Goal: Information Seeking & Learning: Learn about a topic

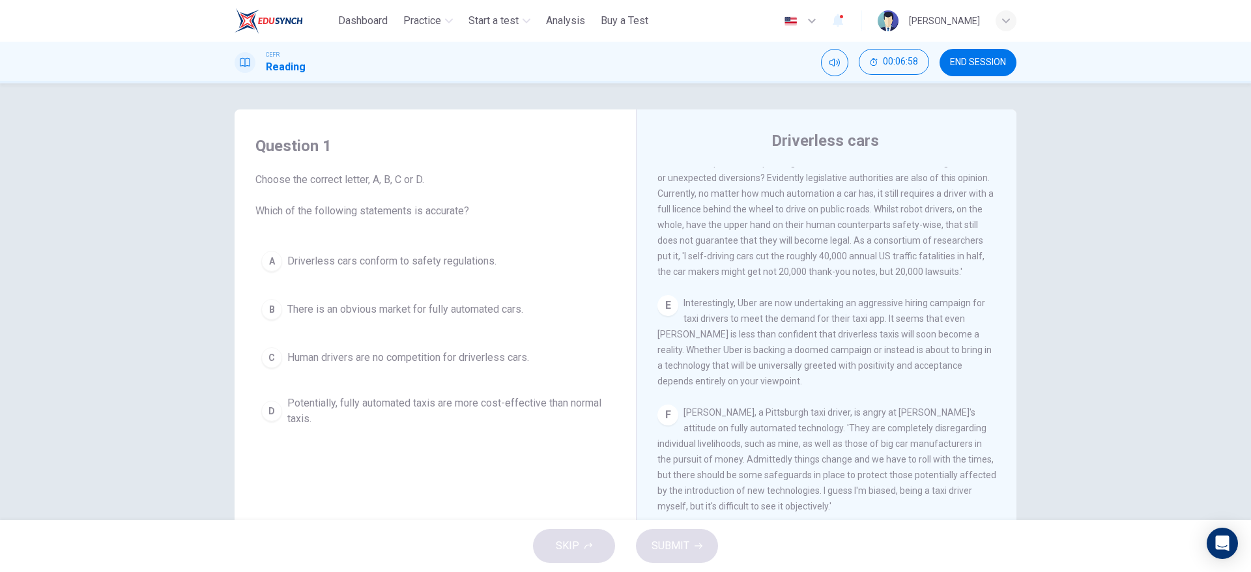
scroll to position [789, 0]
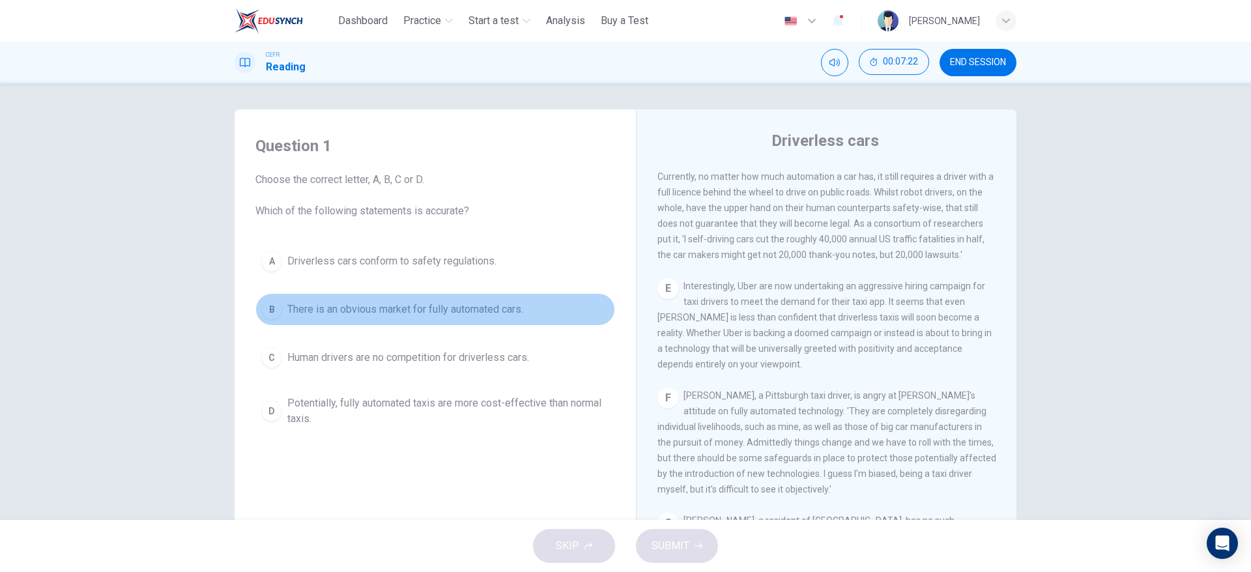
click at [494, 316] on span "There is an obvious market for fully automated cars." at bounding box center [405, 310] width 236 height 16
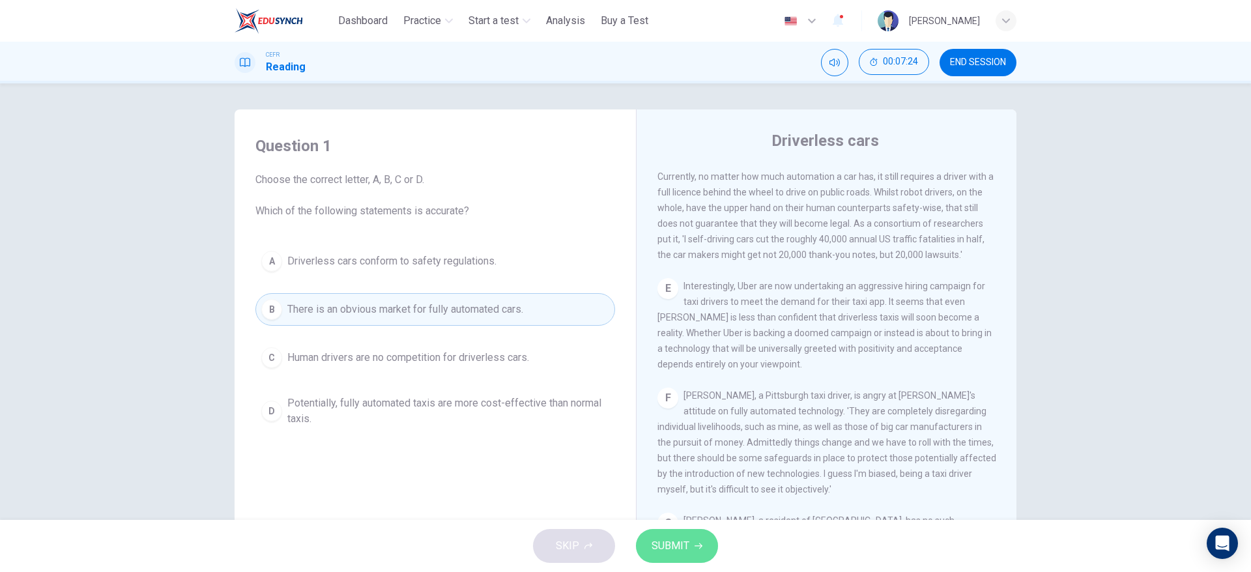
click at [661, 553] on span "SUBMIT" at bounding box center [671, 546] width 38 height 18
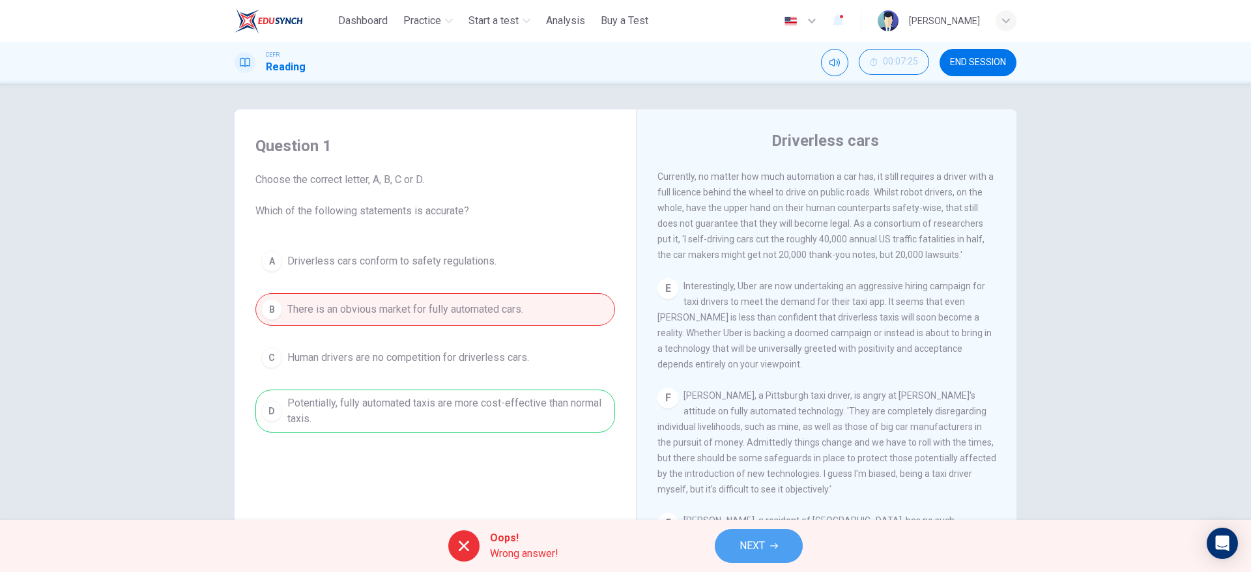
click at [742, 549] on span "NEXT" at bounding box center [752, 546] width 25 height 18
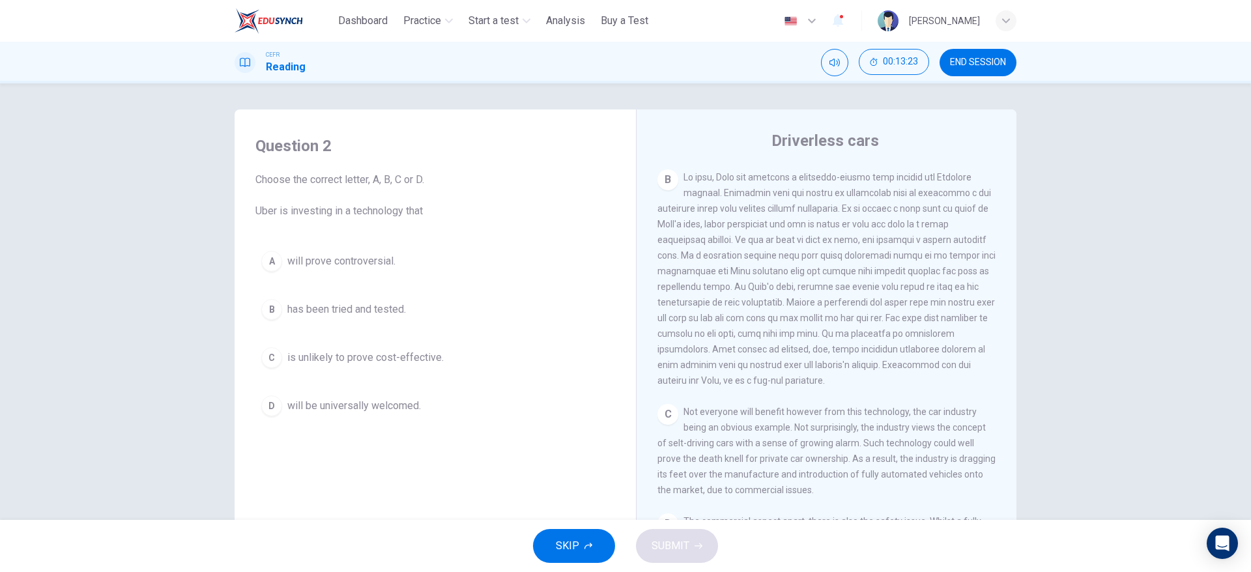
scroll to position [372, 0]
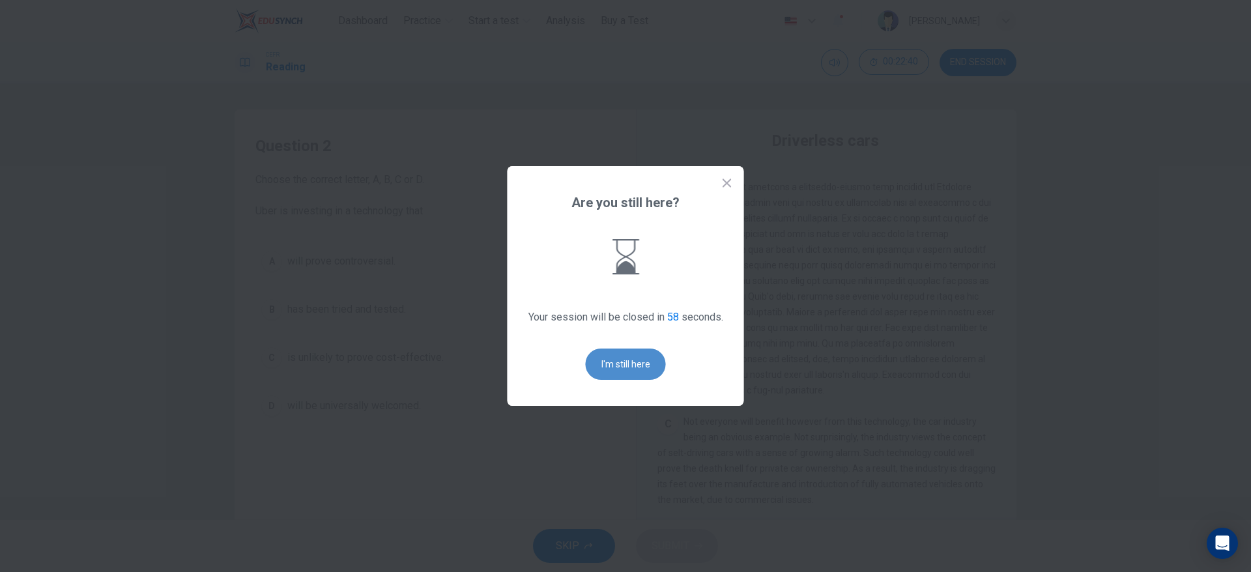
click at [626, 377] on button "I'm still here" at bounding box center [626, 364] width 80 height 31
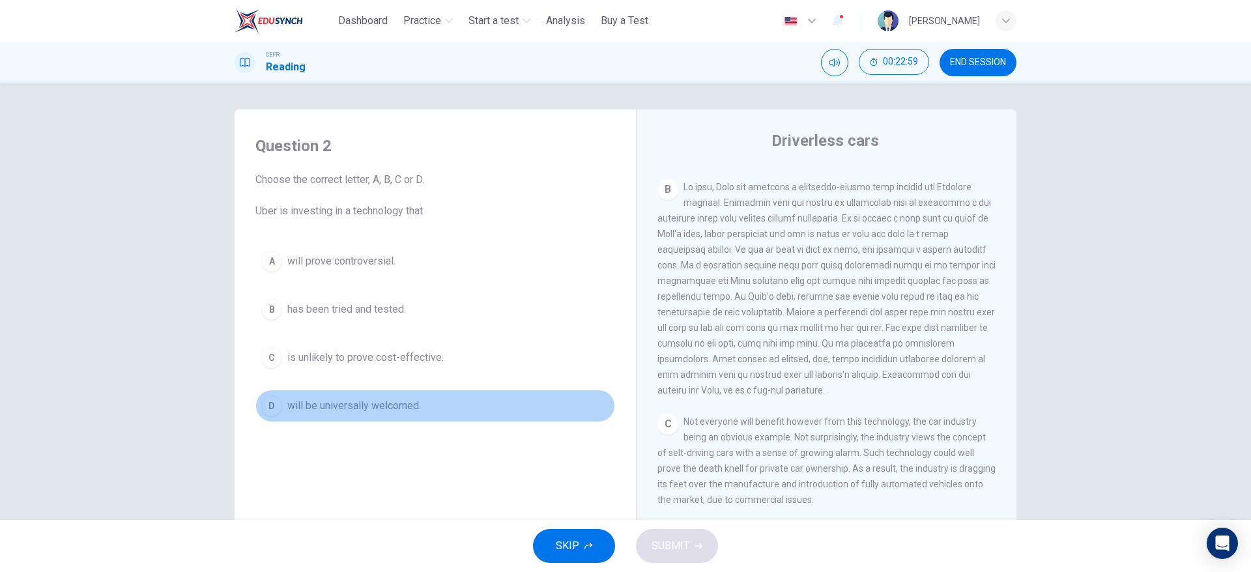
click at [437, 403] on button "D will be universally welcomed." at bounding box center [436, 406] width 360 height 33
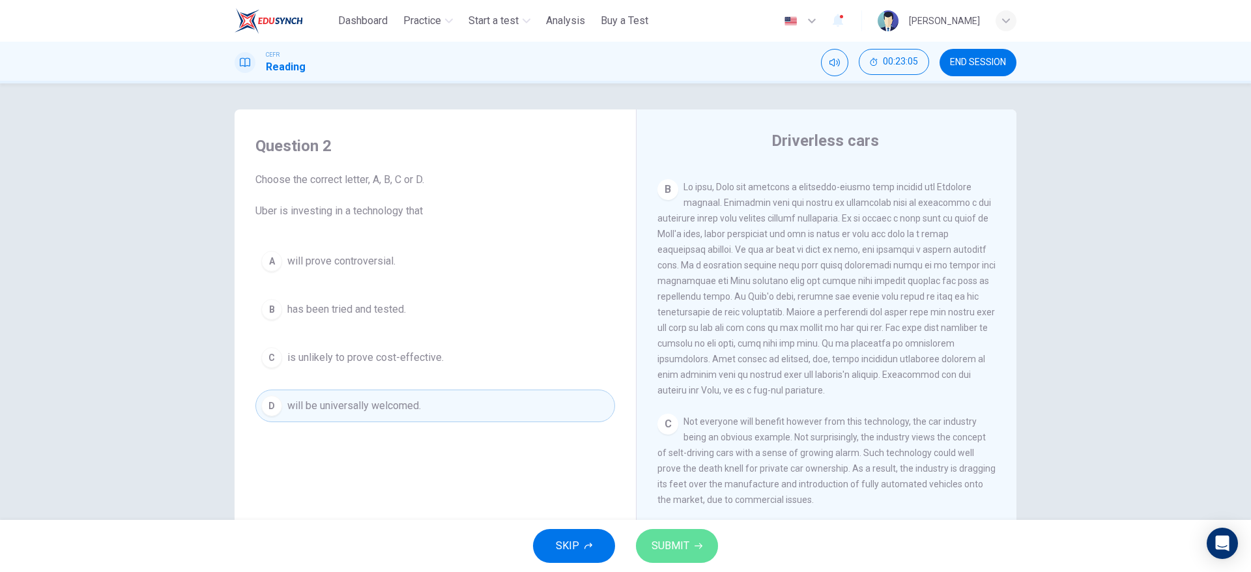
click at [703, 557] on button "SUBMIT" at bounding box center [677, 546] width 82 height 34
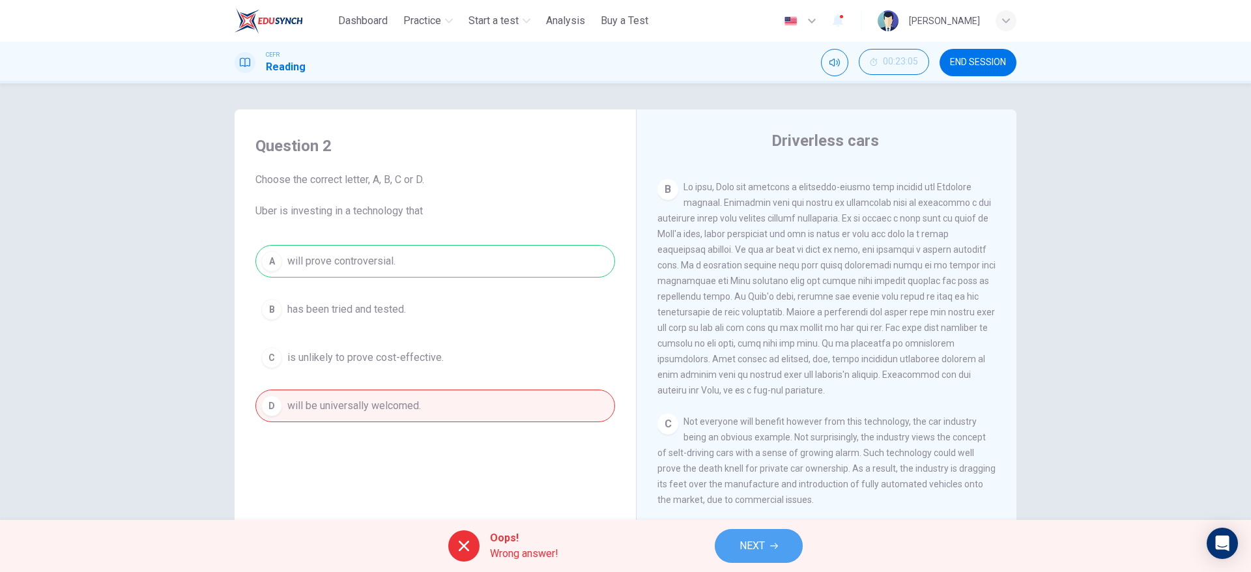
click at [759, 540] on span "NEXT" at bounding box center [752, 546] width 25 height 18
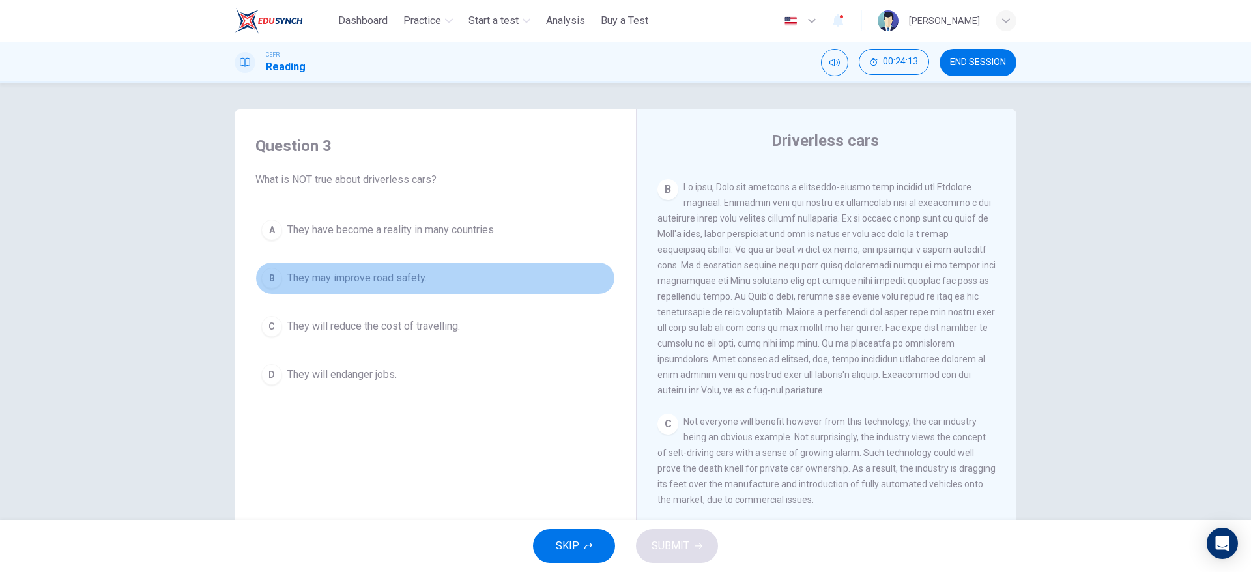
click at [384, 284] on span "They may improve road safety." at bounding box center [356, 279] width 139 height 16
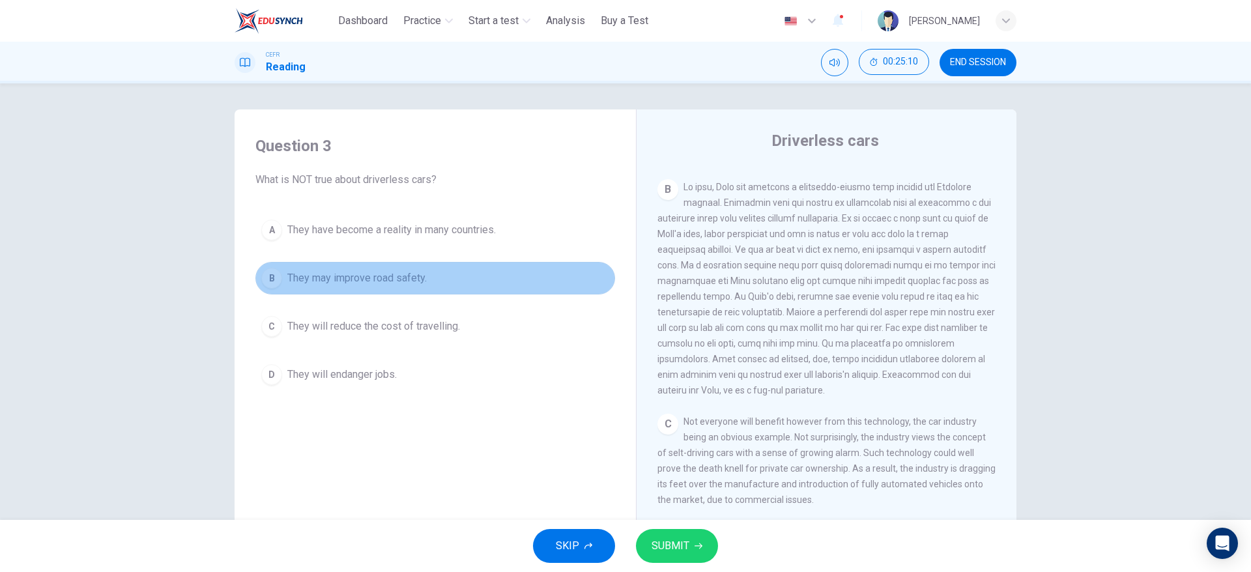
click at [384, 284] on span "They may improve road safety." at bounding box center [356, 279] width 139 height 16
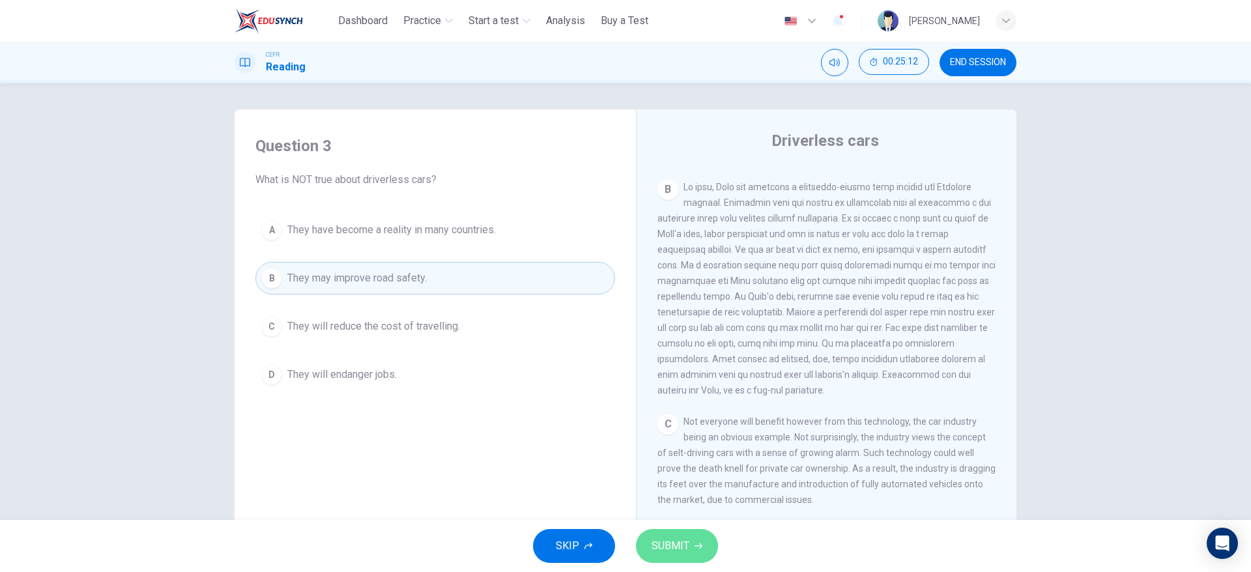
click at [664, 536] on button "SUBMIT" at bounding box center [677, 546] width 82 height 34
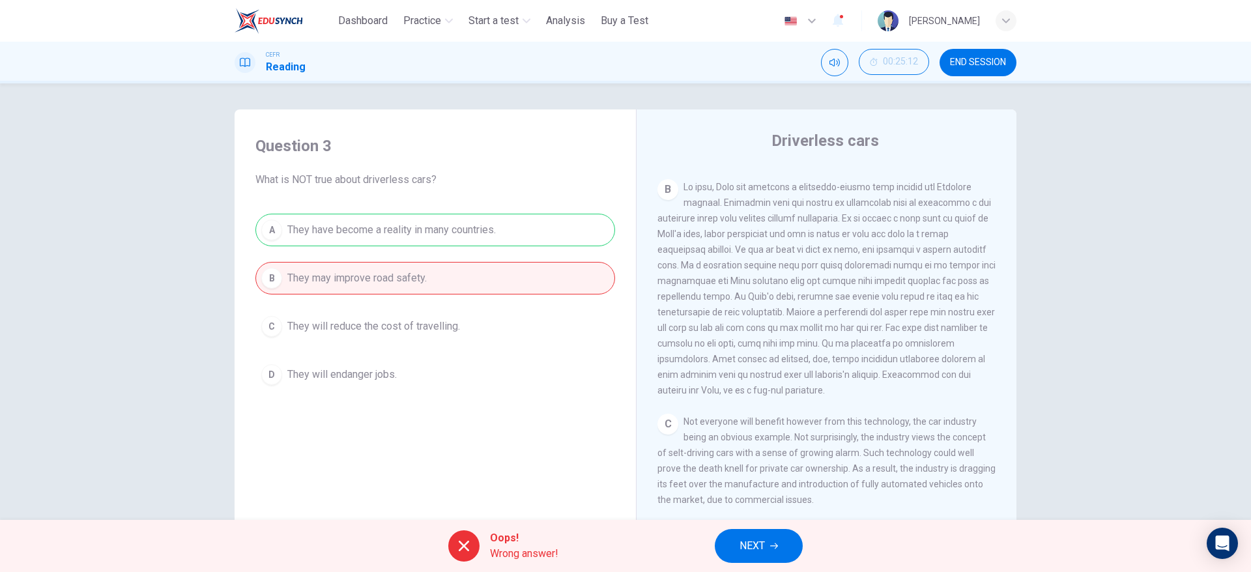
click at [768, 540] on button "NEXT" at bounding box center [759, 546] width 88 height 34
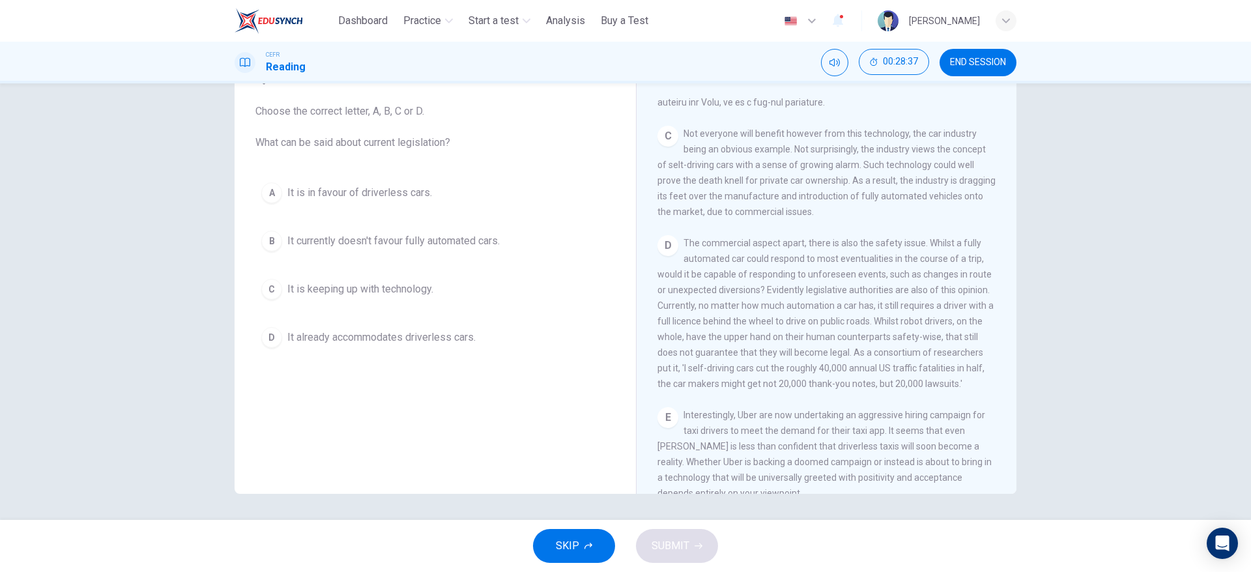
scroll to position [583, 0]
click at [520, 222] on div "A It is in favour of driverless cars. B It currently doesn't favour fully autom…" at bounding box center [436, 265] width 360 height 177
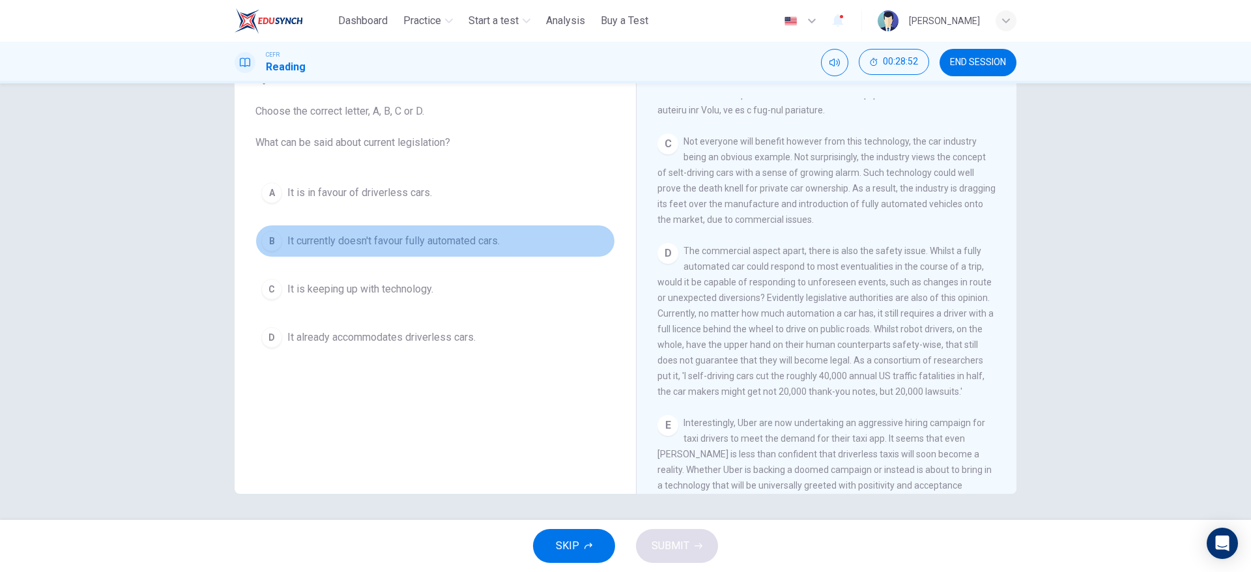
click at [484, 242] on span "It currently doesn't favour fully automated cars." at bounding box center [393, 241] width 212 height 16
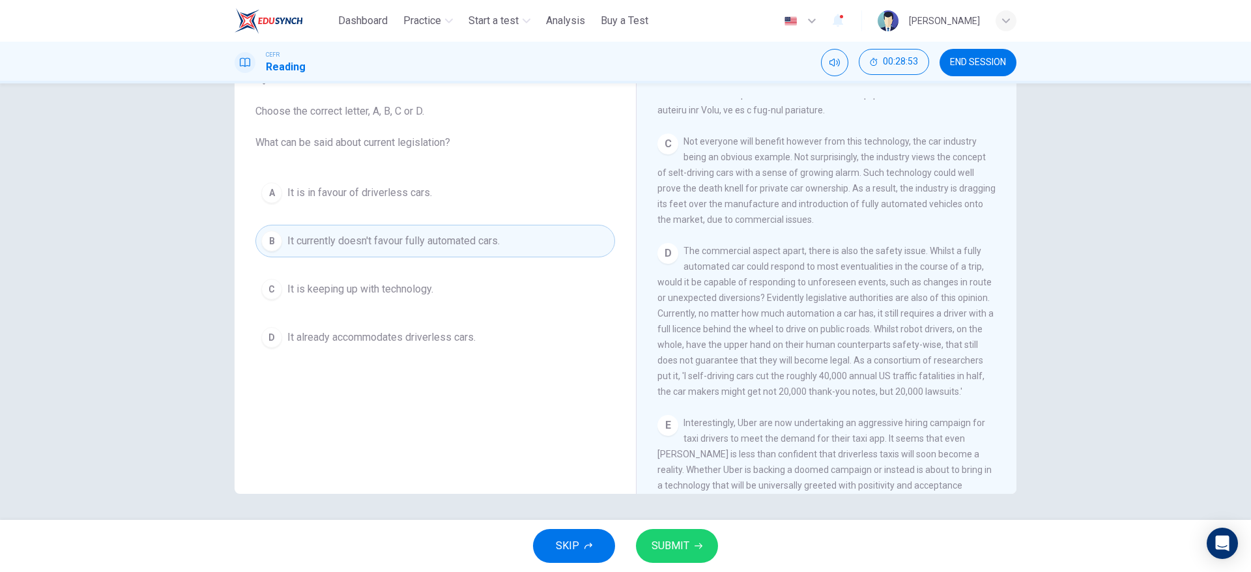
click at [691, 543] on button "SUBMIT" at bounding box center [677, 546] width 82 height 34
click at [699, 549] on icon "button" at bounding box center [699, 546] width 8 height 8
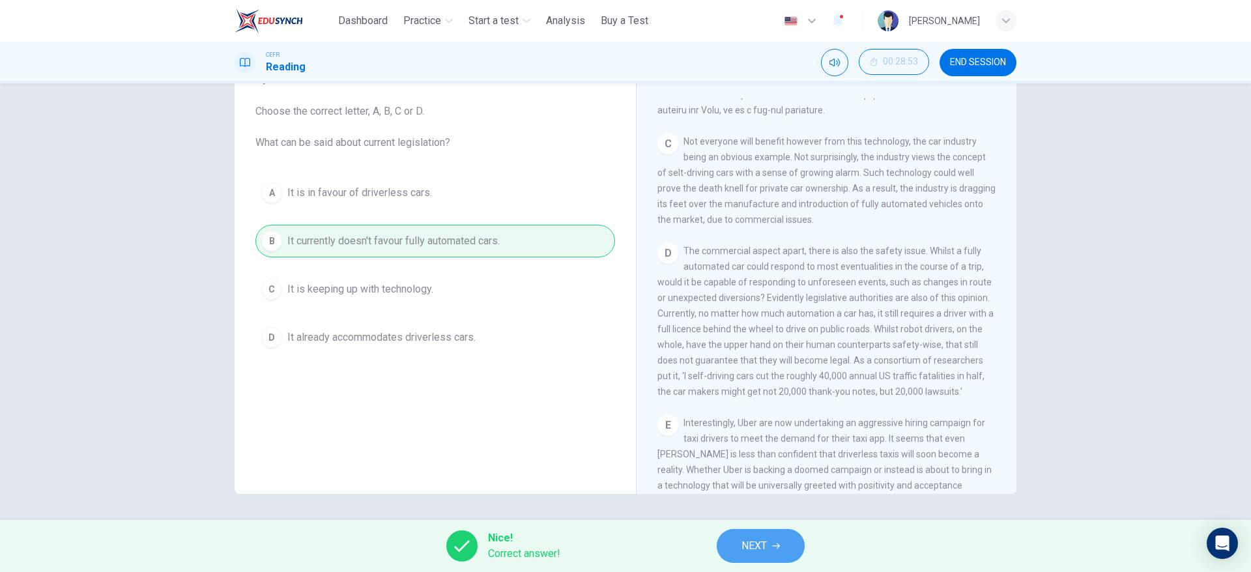
click at [770, 551] on button "NEXT" at bounding box center [761, 546] width 88 height 34
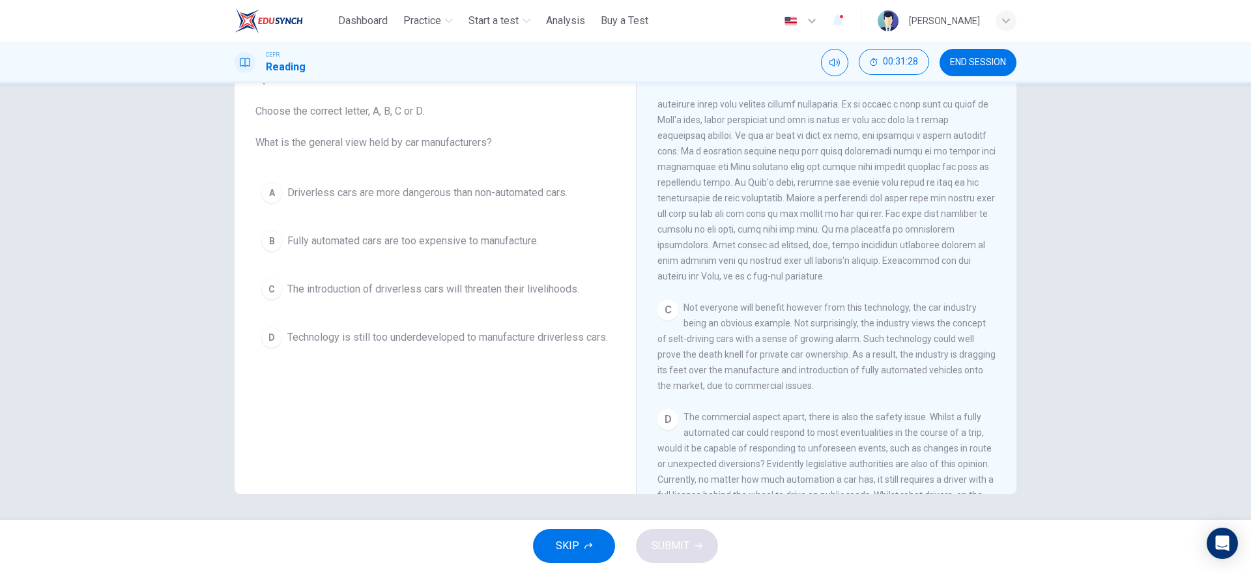
scroll to position [374, 0]
